Goal: Navigation & Orientation: Find specific page/section

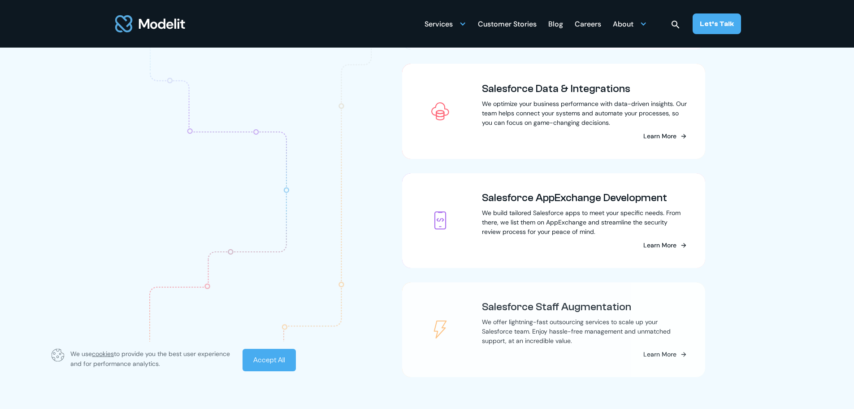
scroll to position [1196, 0]
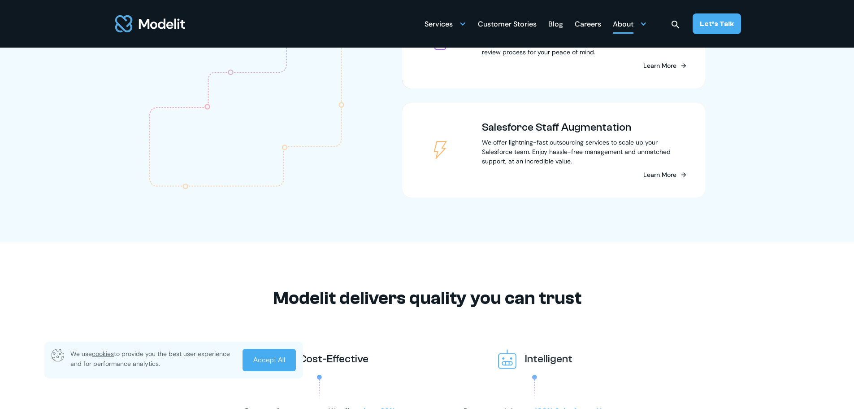
click at [630, 22] on div "About" at bounding box center [623, 24] width 21 height 17
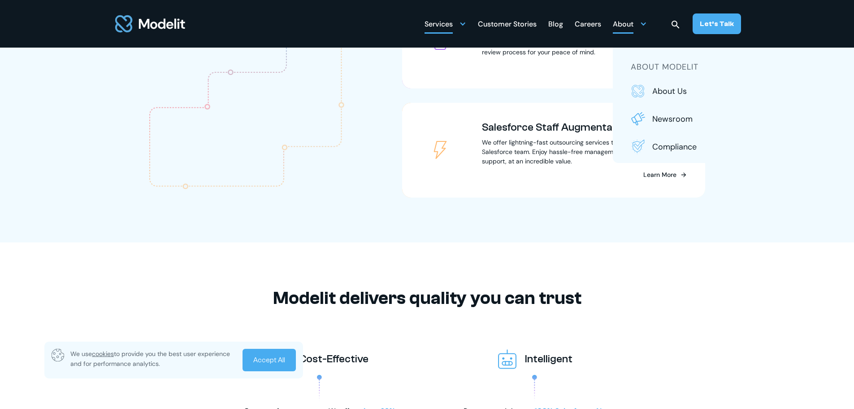
click at [466, 24] on div at bounding box center [462, 23] width 7 height 7
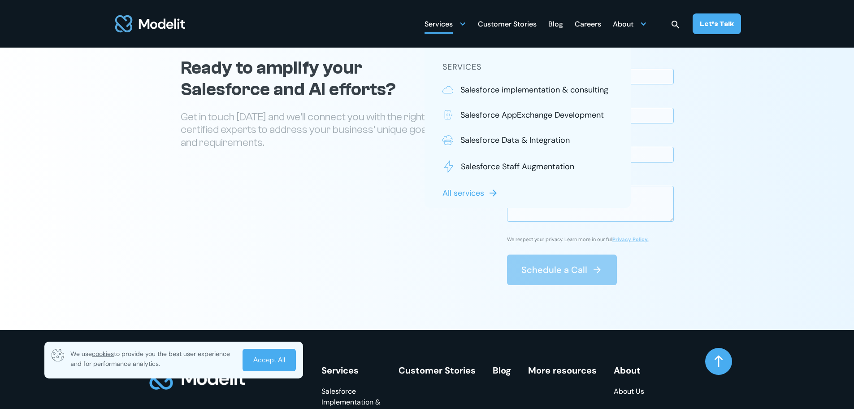
scroll to position [3500, 0]
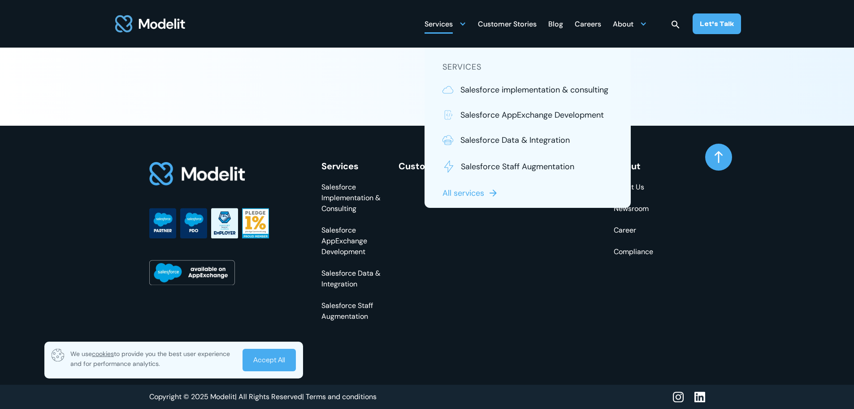
click at [760, 292] on section "Services Salesforce Implementation & Consulting Salesforce AppExchange Developm…" at bounding box center [427, 267] width 854 height 283
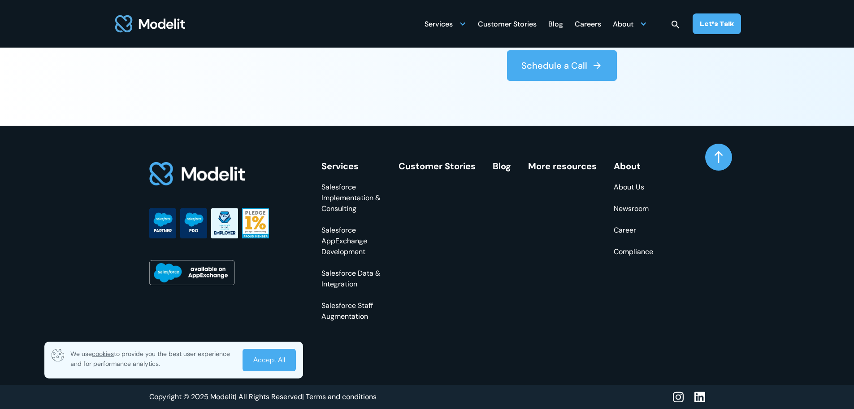
click at [637, 188] on link "About Us" at bounding box center [633, 187] width 39 height 11
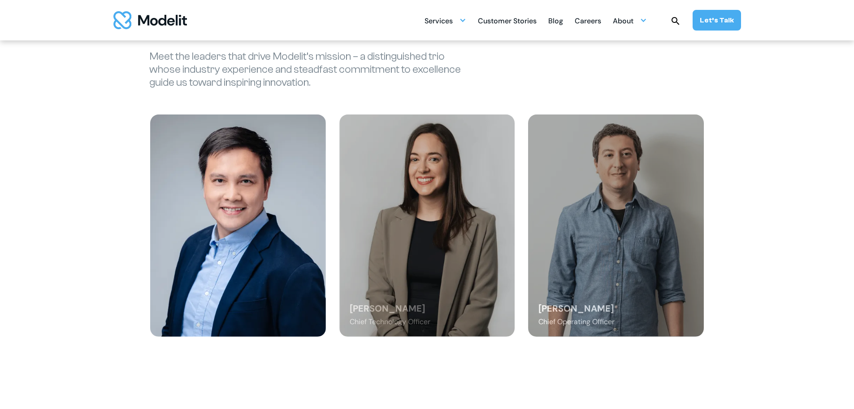
scroll to position [1076, 0]
